Goal: Information Seeking & Learning: Learn about a topic

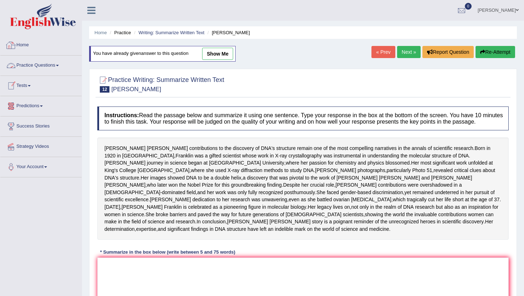
click at [26, 43] on link "Home" at bounding box center [40, 44] width 81 height 18
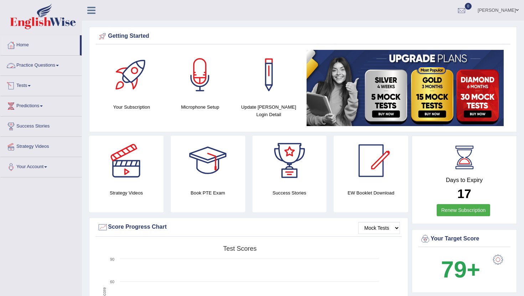
click at [43, 67] on link "Practice Questions" at bounding box center [40, 65] width 81 height 18
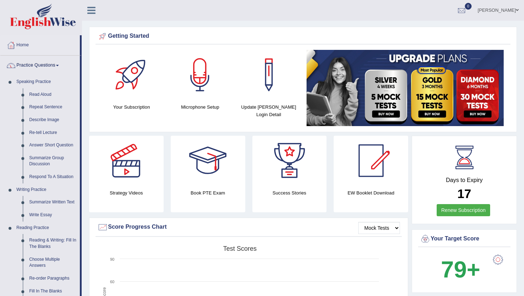
click at [43, 67] on link "Practice Questions" at bounding box center [39, 65] width 79 height 18
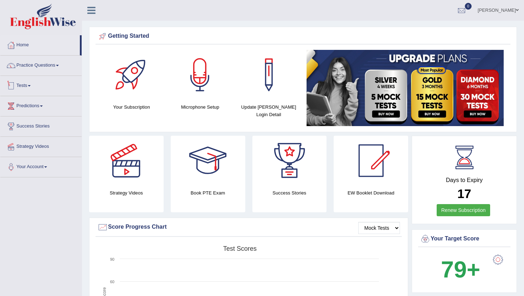
click at [30, 85] on link "Tests" at bounding box center [40, 85] width 81 height 18
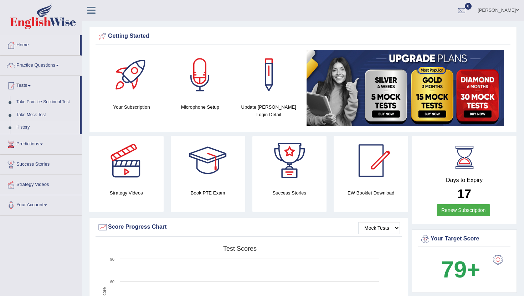
click at [25, 125] on link "History" at bounding box center [46, 127] width 67 height 13
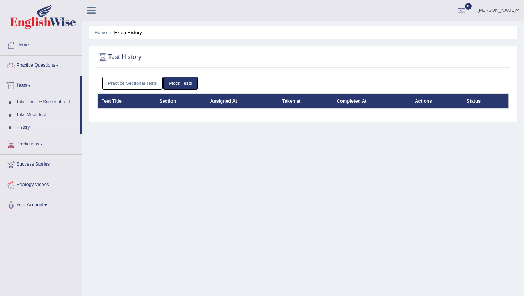
click at [42, 66] on link "Practice Questions" at bounding box center [40, 65] width 81 height 18
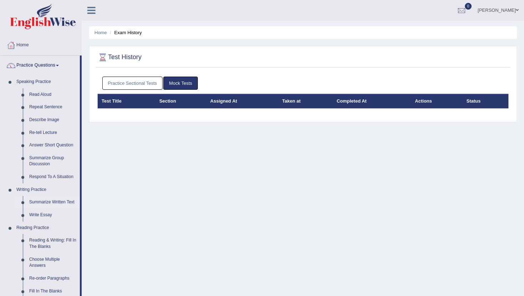
click at [44, 203] on link "Summarize Written Text" at bounding box center [53, 202] width 54 height 13
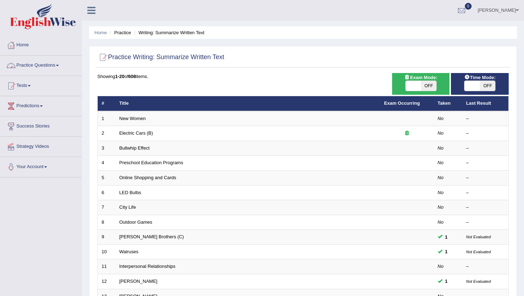
click at [59, 65] on span at bounding box center [57, 65] width 3 height 1
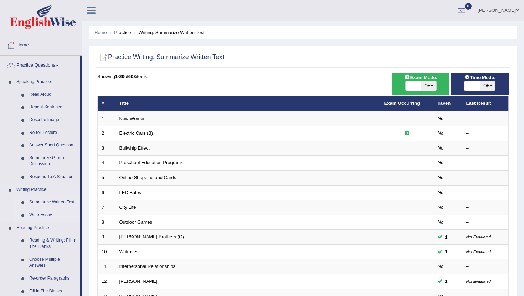
click at [43, 216] on link "Write Essay" at bounding box center [53, 215] width 54 height 13
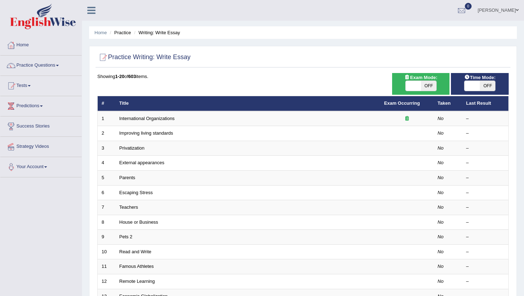
click at [40, 219] on div "Toggle navigation Home Practice Questions Speaking Practice Read Aloud Repeat S…" at bounding box center [262, 234] width 524 height 468
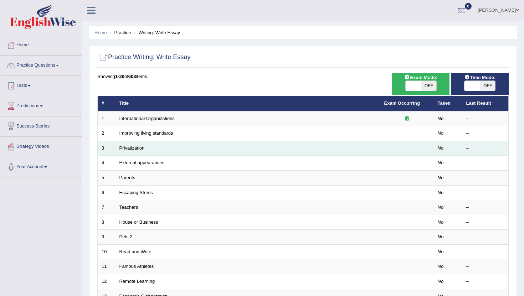
click at [129, 149] on link "Privatization" at bounding box center [131, 147] width 25 height 5
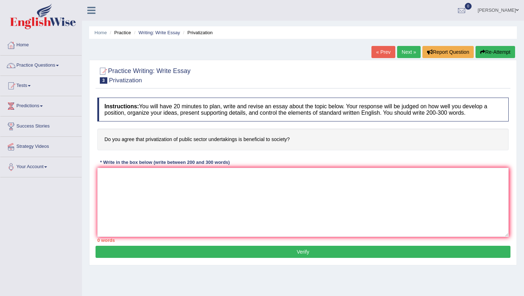
click at [105, 106] on b "Instructions:" at bounding box center [121, 106] width 35 height 6
drag, startPoint x: 106, startPoint y: 106, endPoint x: 130, endPoint y: 108, distance: 24.6
click at [130, 108] on b "Instructions:" at bounding box center [121, 106] width 35 height 6
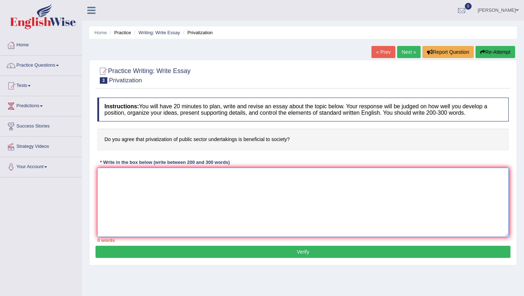
click at [135, 185] on textarea at bounding box center [302, 202] width 411 height 69
click at [25, 47] on link "Home" at bounding box center [40, 44] width 81 height 18
